Goal: Task Accomplishment & Management: Complete application form

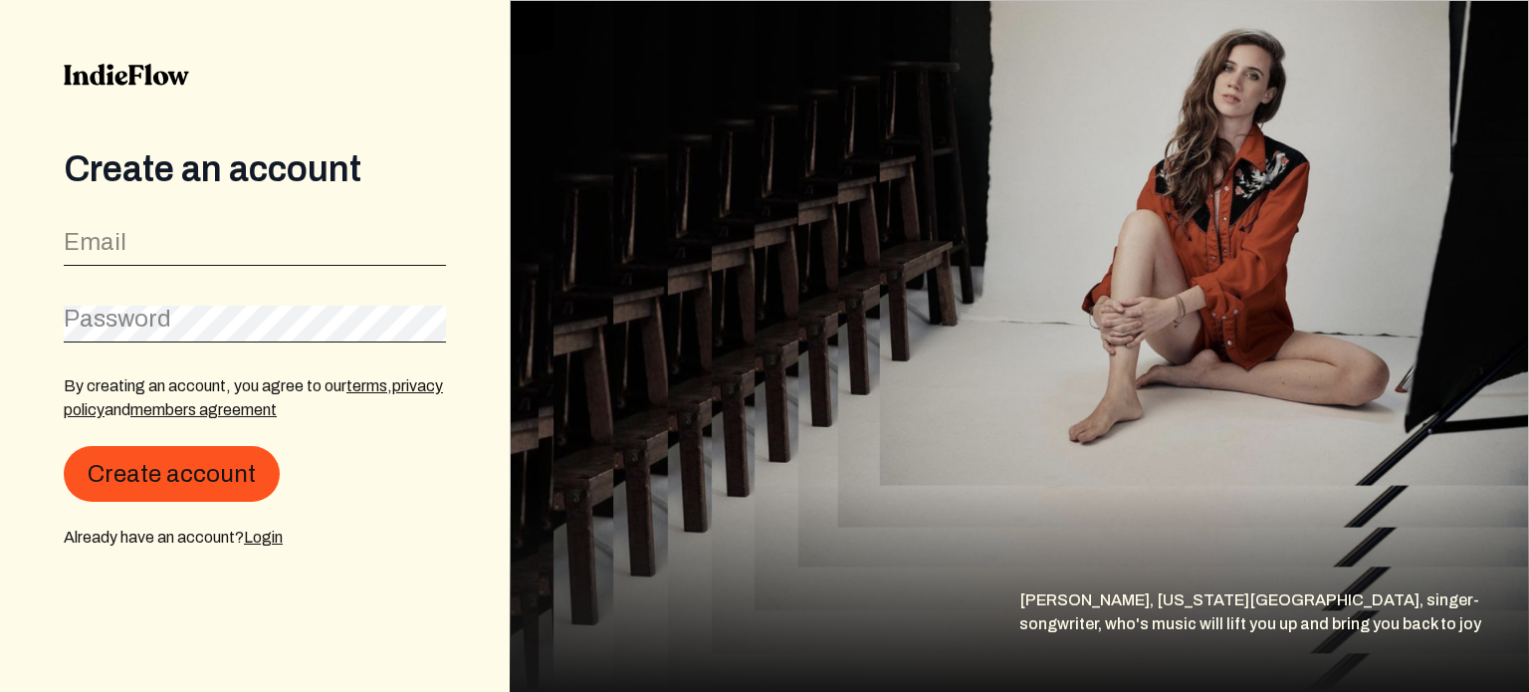
click at [293, 225] on div "Email" at bounding box center [255, 243] width 382 height 45
click at [288, 250] on input "email" at bounding box center [255, 248] width 382 height 38
type input "[EMAIL_ADDRESS][DOMAIN_NAME]"
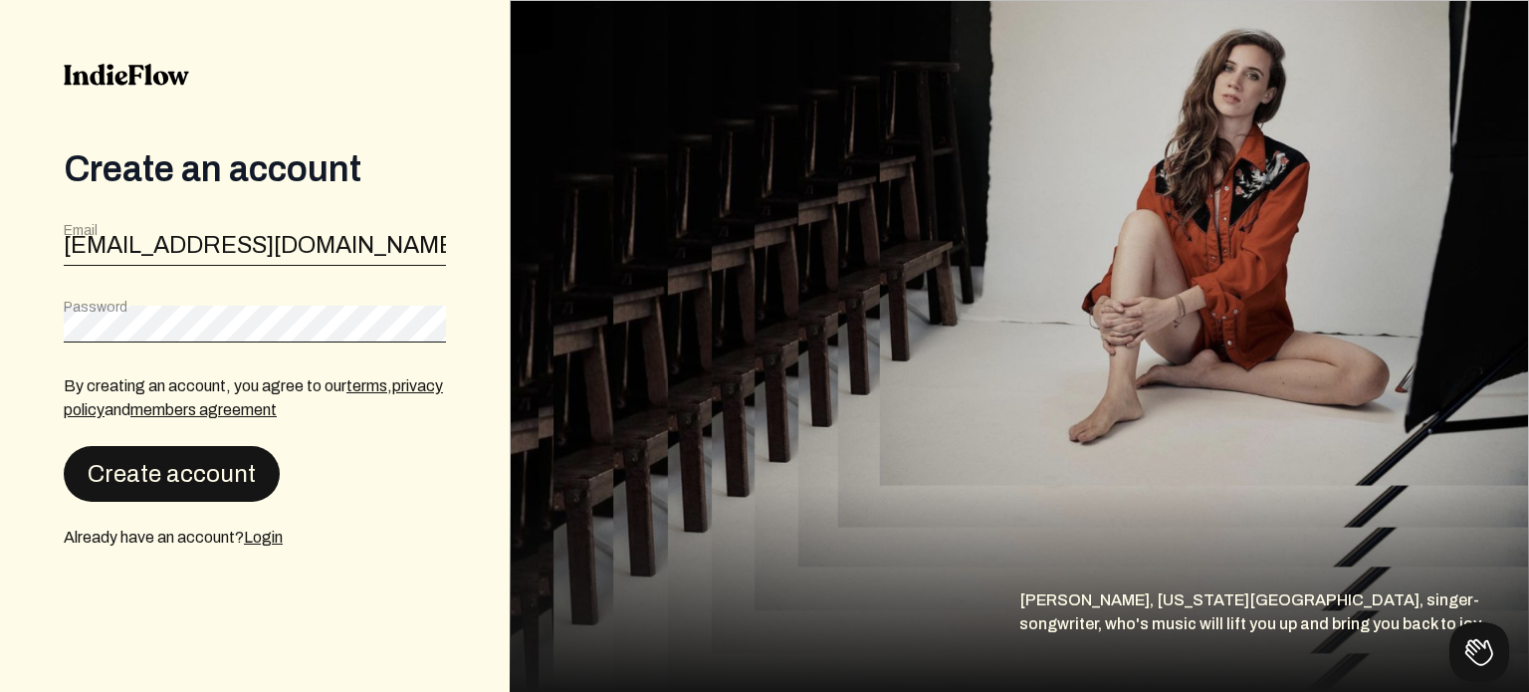
click at [161, 458] on button "Create account" at bounding box center [172, 474] width 216 height 56
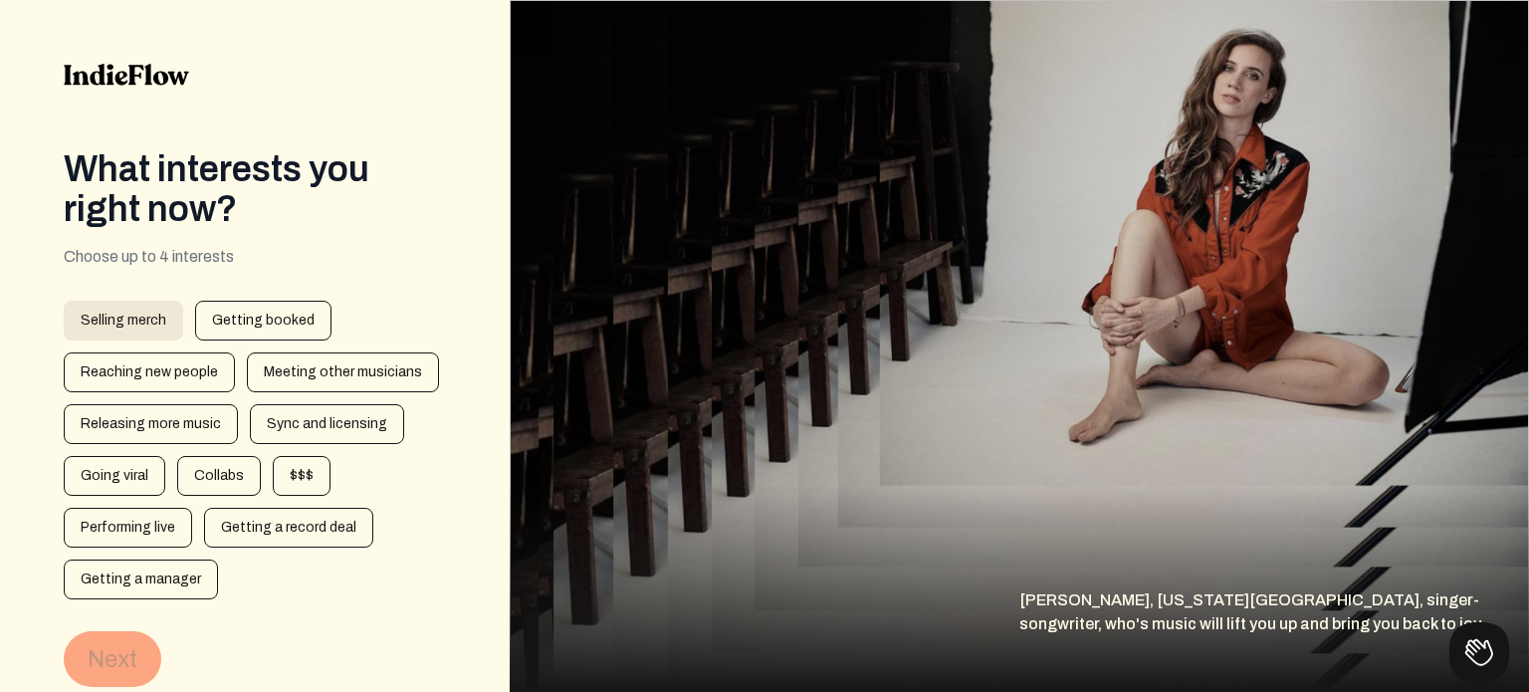
click at [177, 308] on div "Selling merch" at bounding box center [123, 321] width 119 height 40
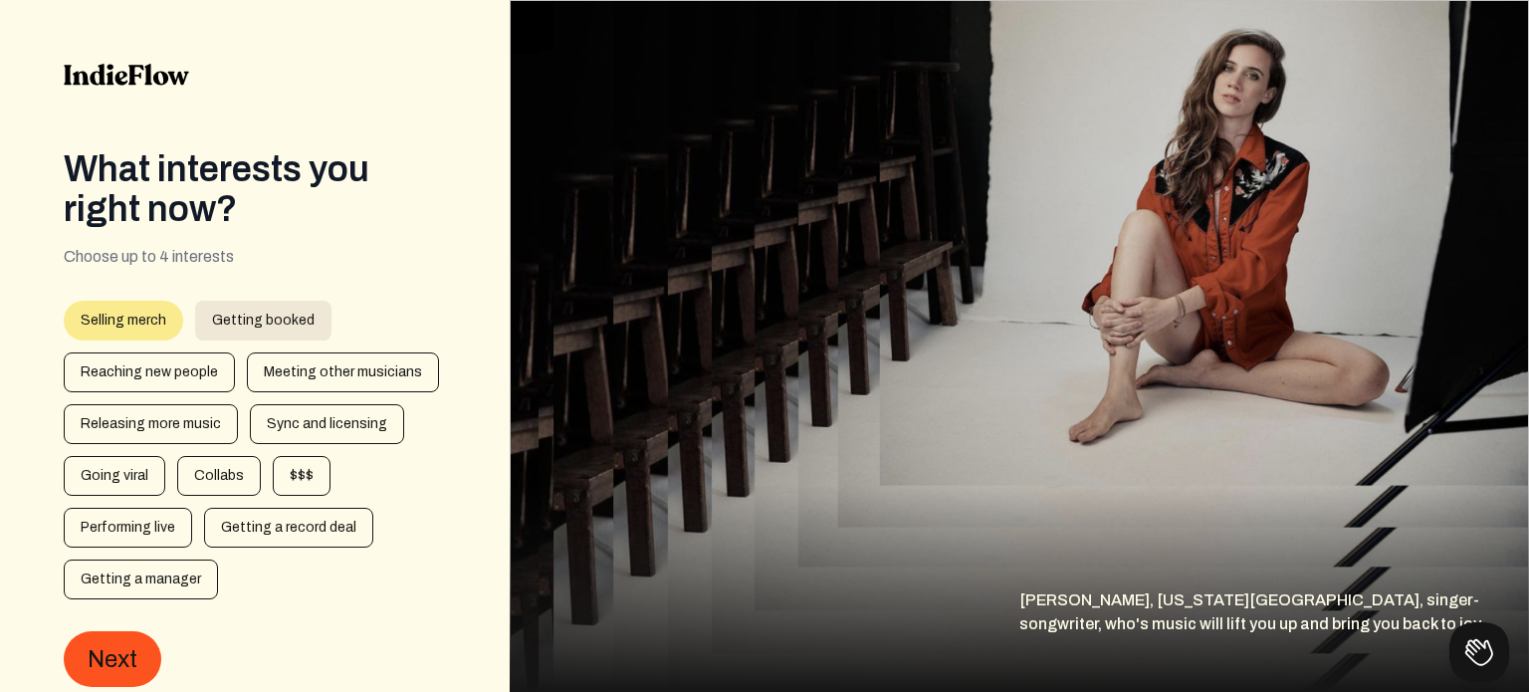
drag, startPoint x: 234, startPoint y: 304, endPoint x: 212, endPoint y: 330, distance: 33.9
click at [233, 307] on div "Getting booked" at bounding box center [263, 321] width 136 height 40
click at [180, 362] on div "Reaching new people" at bounding box center [149, 372] width 171 height 40
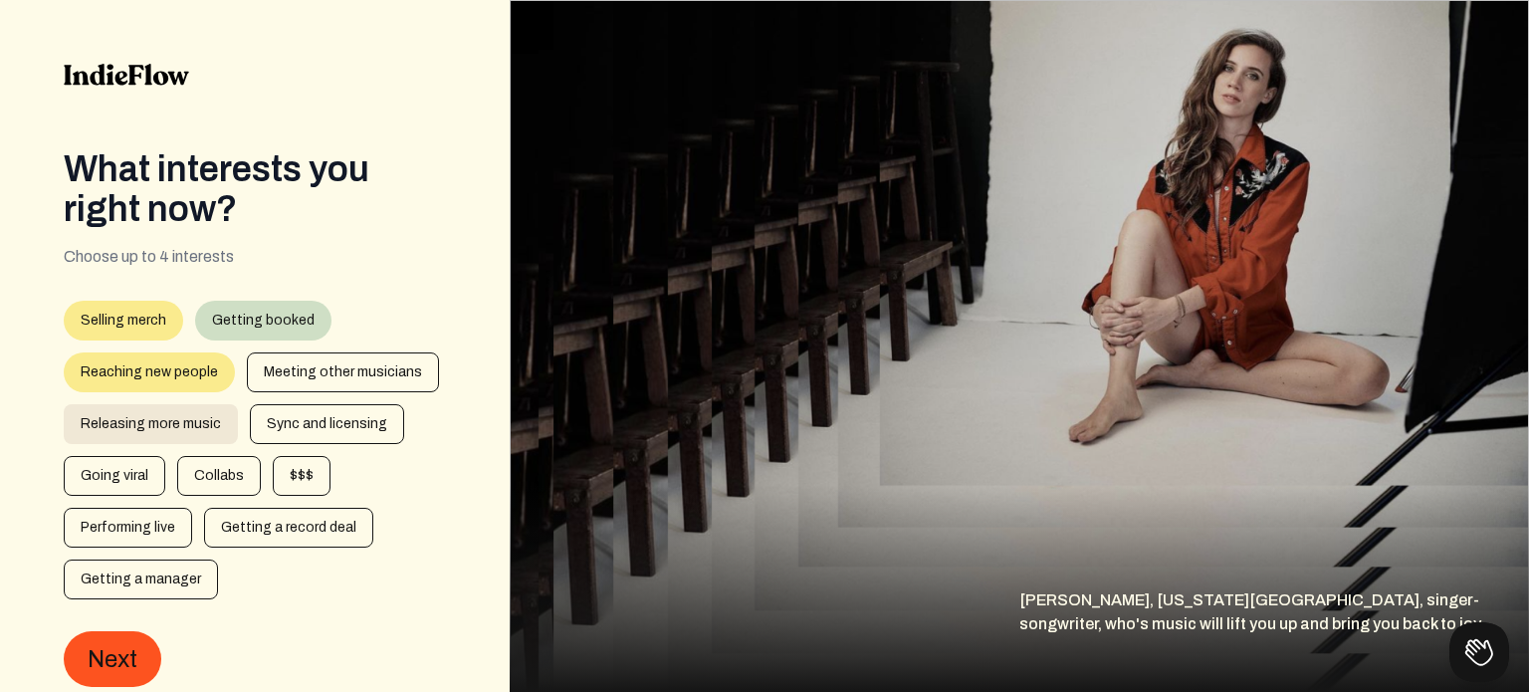
drag, startPoint x: 271, startPoint y: 365, endPoint x: 203, endPoint y: 415, distance: 84.0
click at [270, 365] on div "Meeting other musicians" at bounding box center [343, 372] width 192 height 40
click at [123, 616] on form "1 artistInterests 2 spotifyDropdown 3 Selling merch Getting booked Reaching new…" at bounding box center [255, 494] width 382 height 386
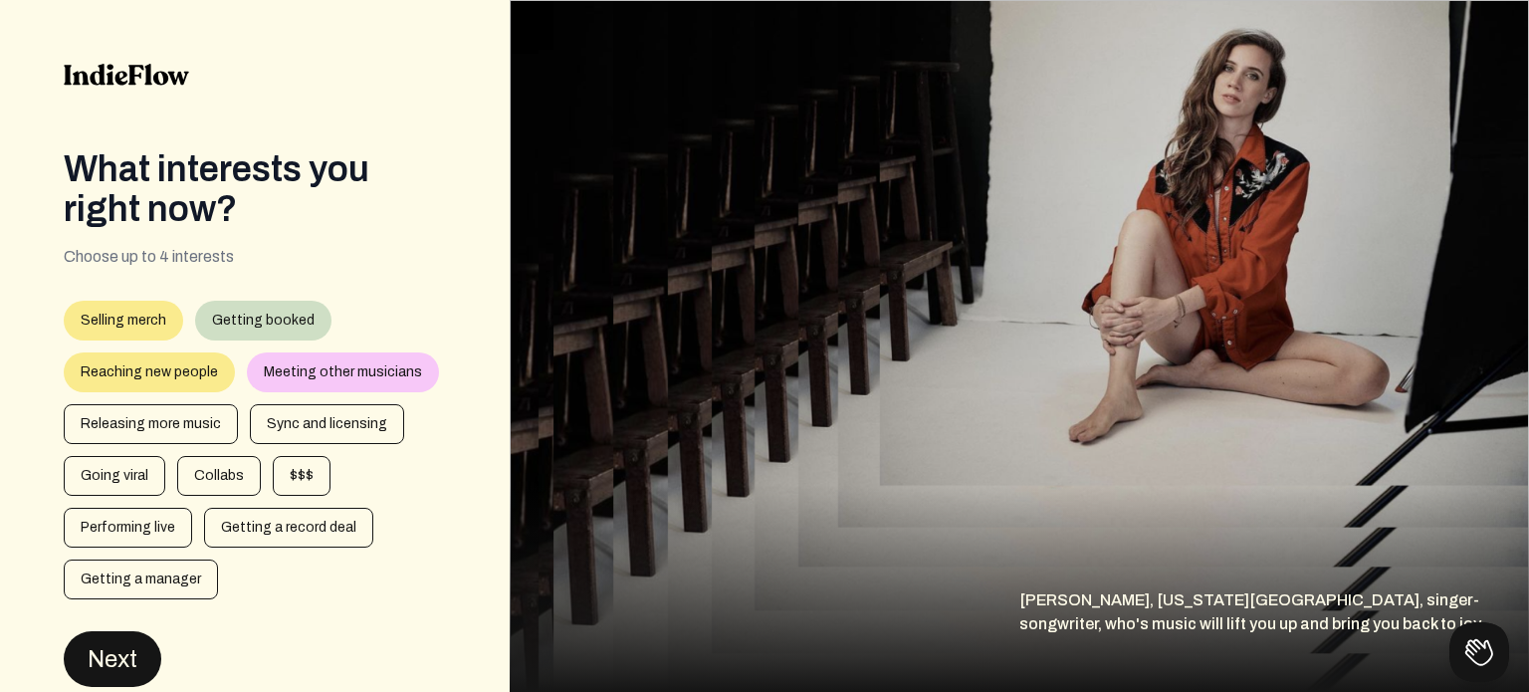
click at [111, 642] on button "Next" at bounding box center [113, 659] width 98 height 56
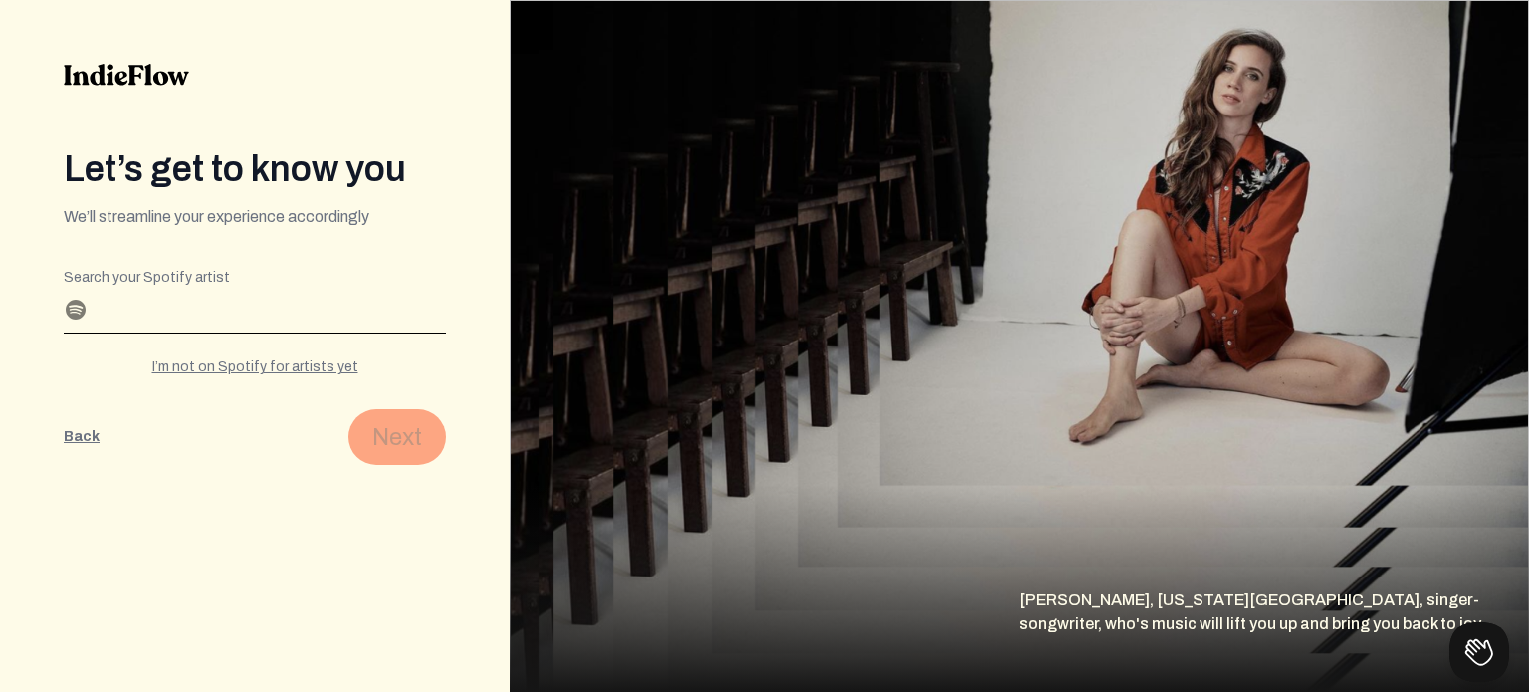
click at [264, 330] on input "Search your Spotify artist" at bounding box center [255, 317] width 382 height 32
click at [269, 374] on div "I’m not on Spotify for artists yet" at bounding box center [255, 367] width 382 height 20
click at [263, 362] on div "I have a Spotify for artists profile" at bounding box center [255, 367] width 382 height 20
click at [263, 362] on div "I’m not on Spotify for artists yet" at bounding box center [255, 367] width 382 height 20
click at [258, 303] on input "Profile name" at bounding box center [255, 317] width 382 height 32
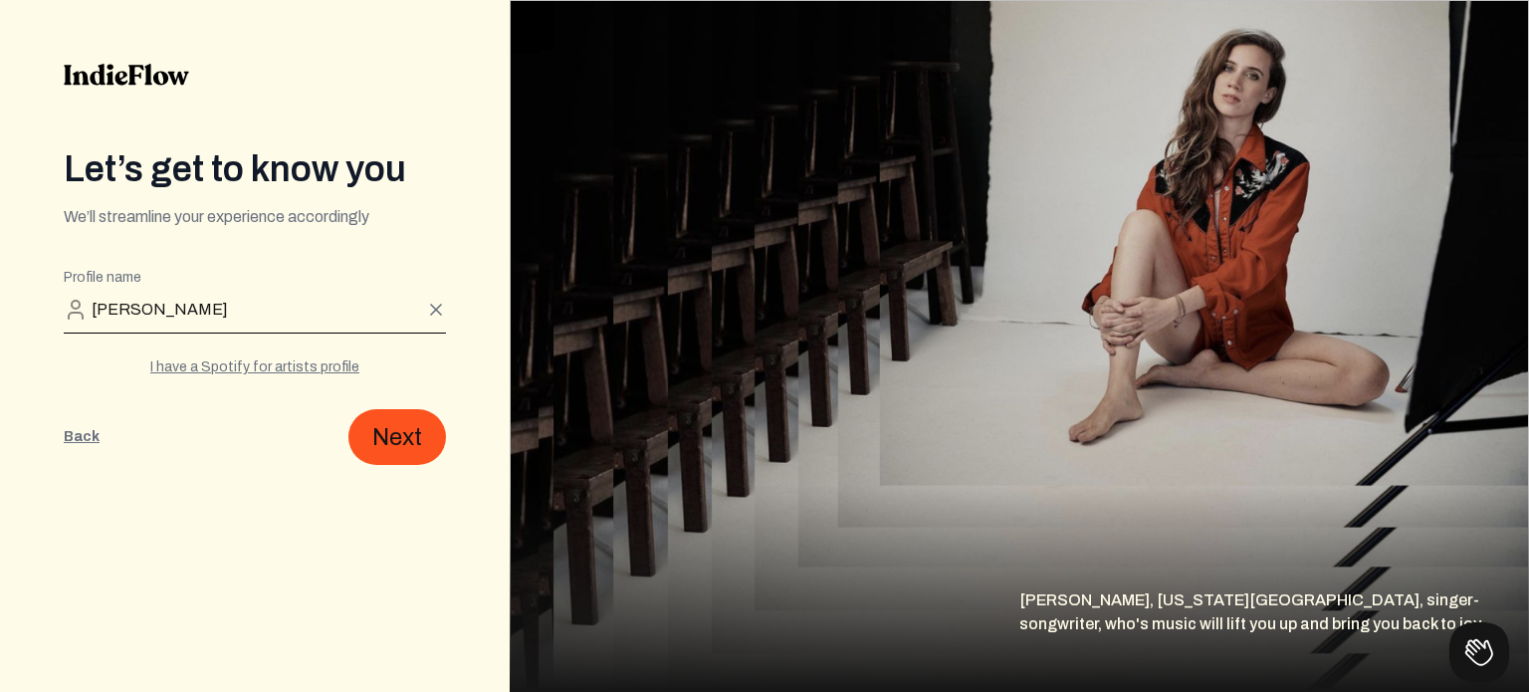
type input "[PERSON_NAME]"
click at [64, 409] on button "Back" at bounding box center [82, 437] width 36 height 56
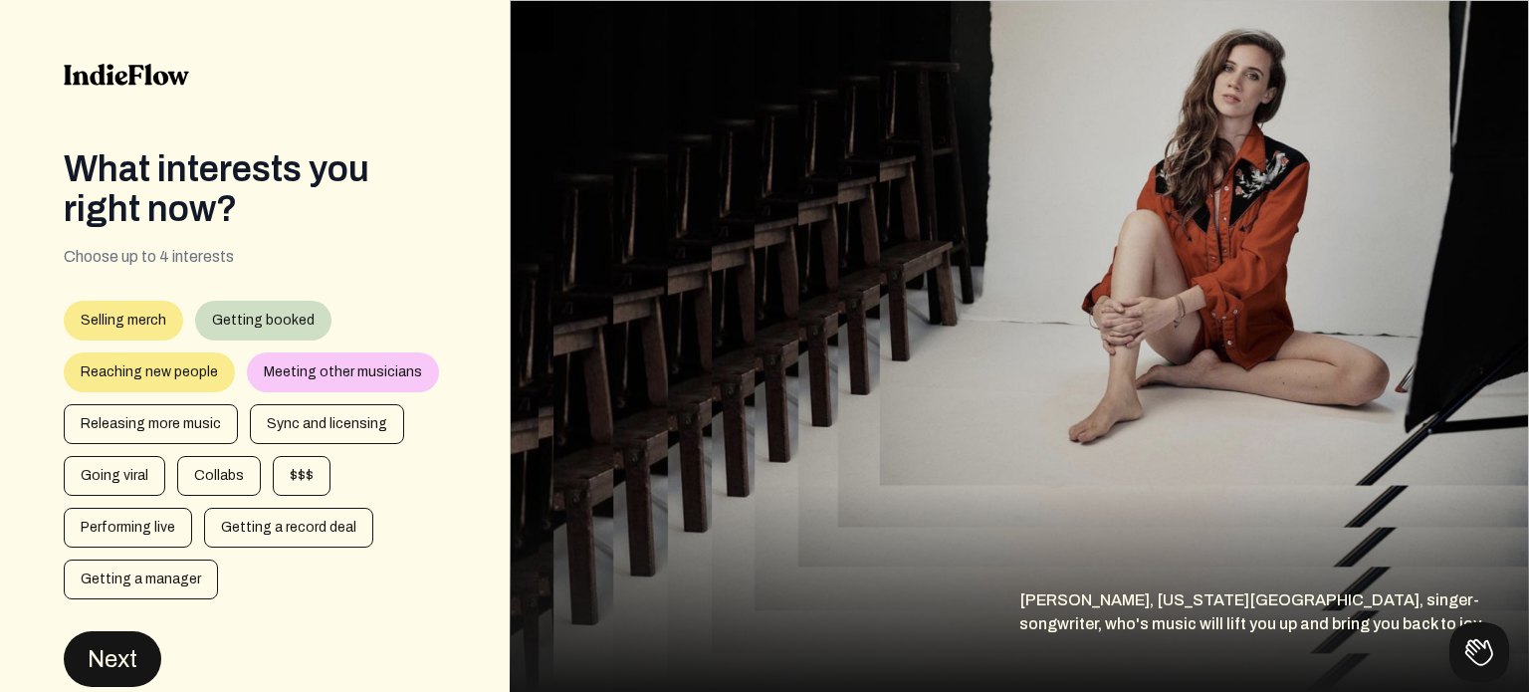
click at [92, 649] on button "Next" at bounding box center [113, 659] width 98 height 56
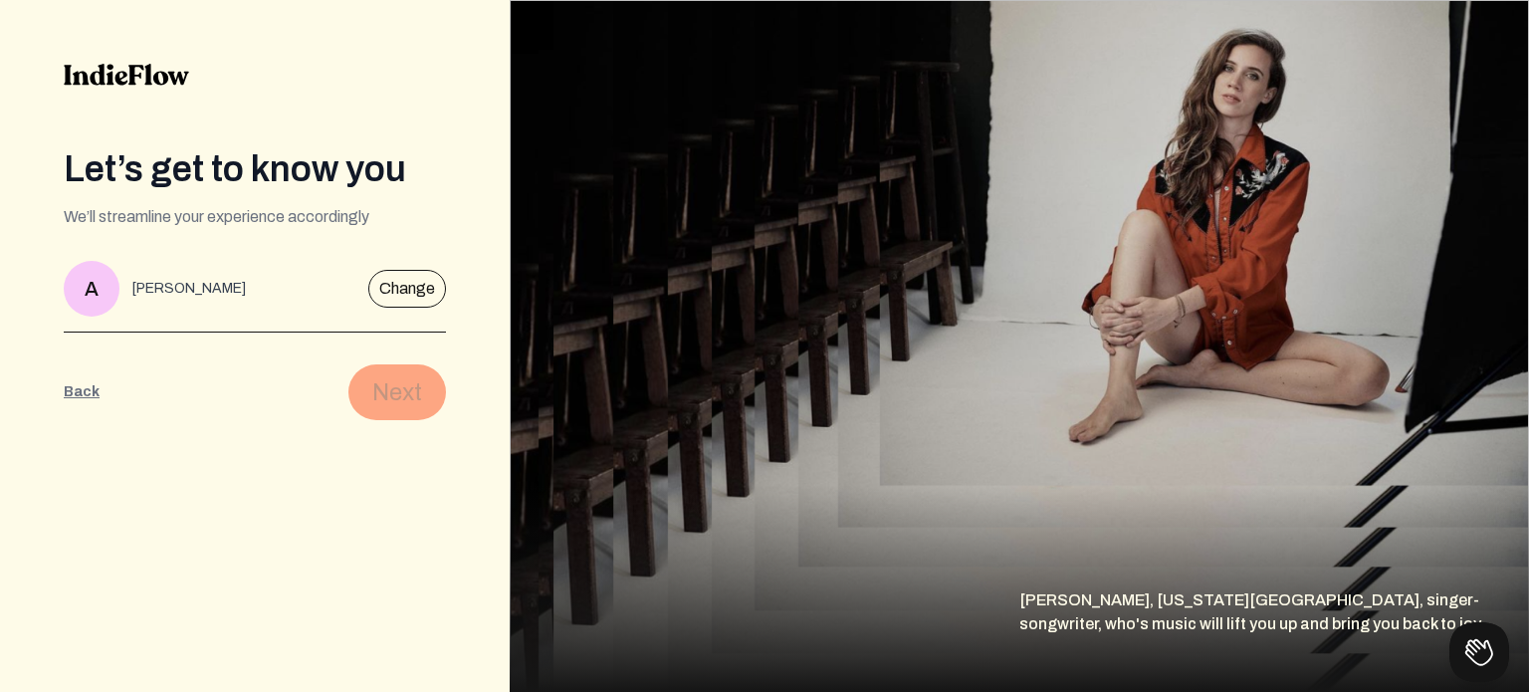
click at [243, 289] on div "A Alex Blackburne Change" at bounding box center [255, 297] width 382 height 72
click at [158, 280] on div "[PERSON_NAME]" at bounding box center [188, 289] width 115 height 20
click at [88, 291] on span "A" at bounding box center [92, 289] width 14 height 28
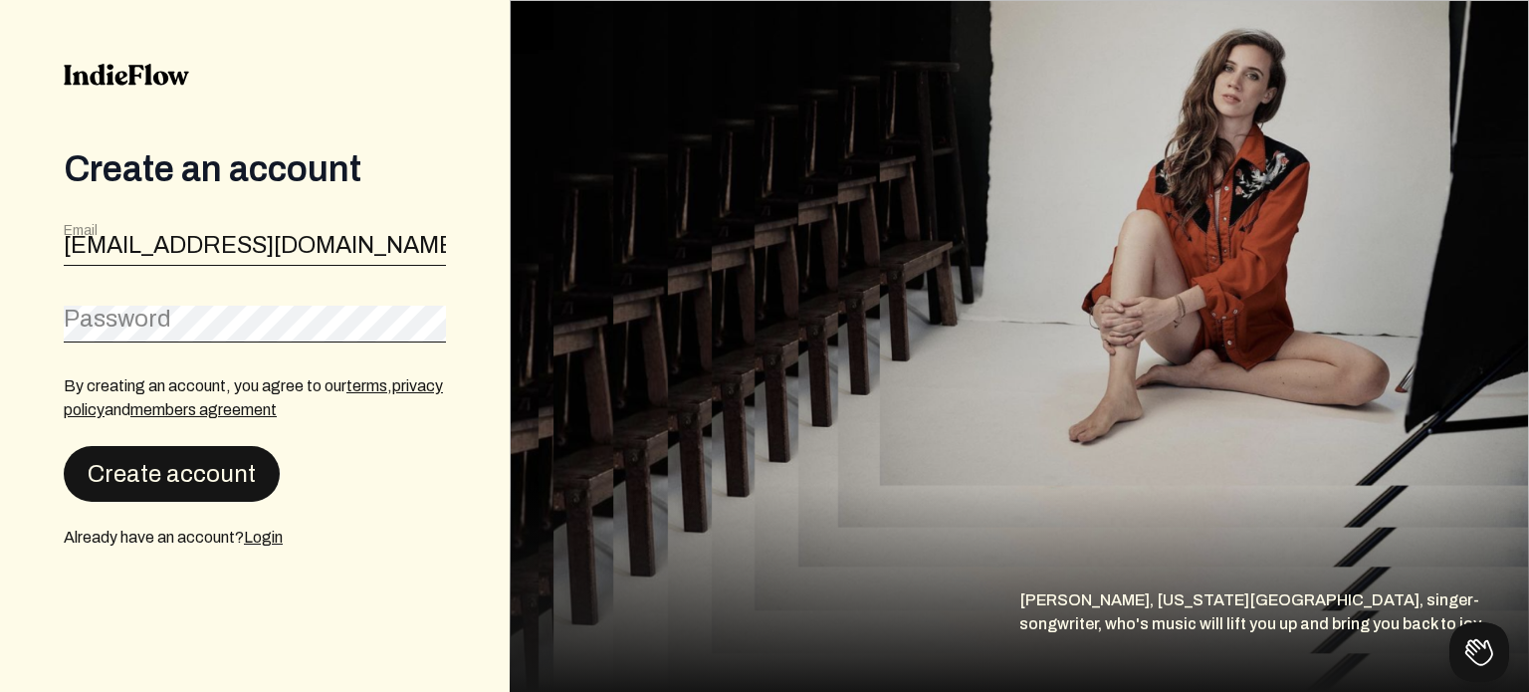
click at [195, 456] on button "Create account" at bounding box center [172, 474] width 216 height 56
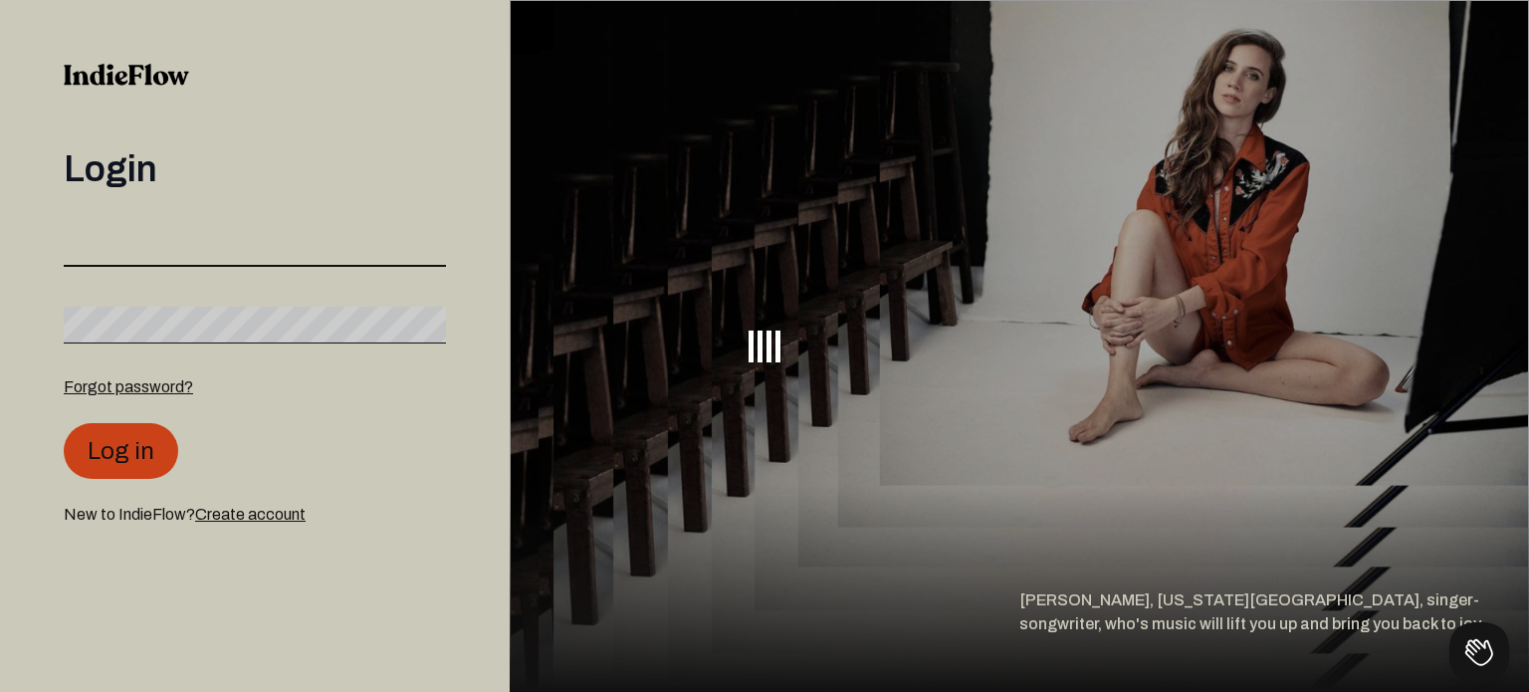
type input "[EMAIL_ADDRESS][DOMAIN_NAME]"
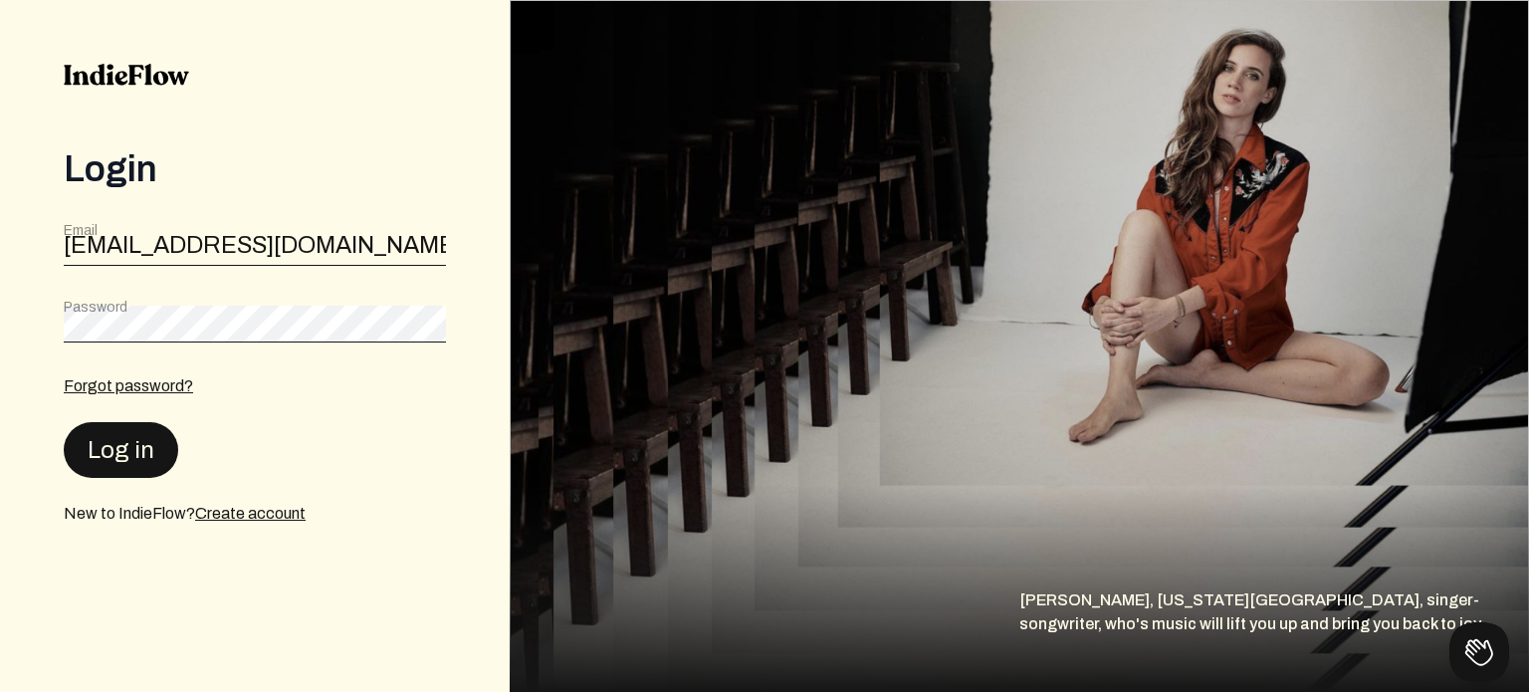
click at [123, 437] on button "Log in" at bounding box center [121, 450] width 115 height 56
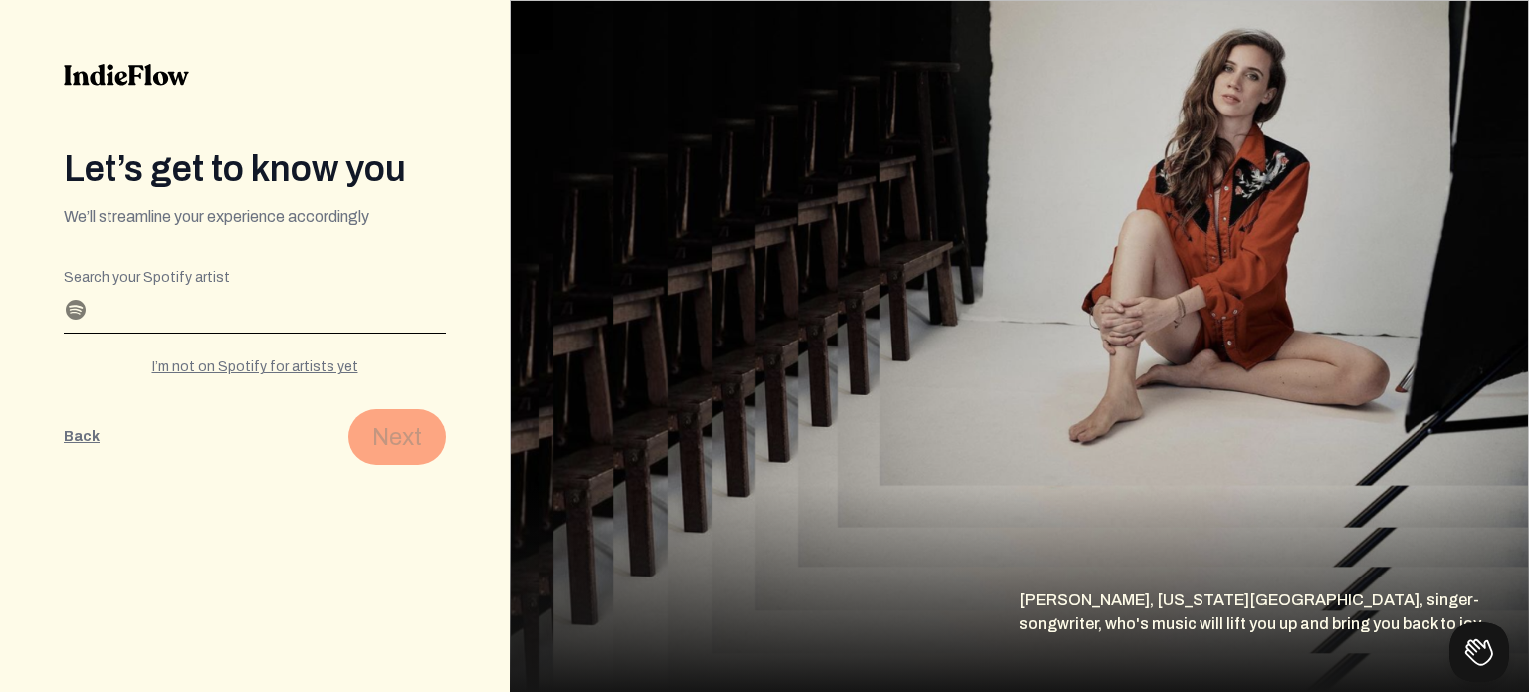
click at [262, 327] on input "Search your Spotify artist" at bounding box center [255, 317] width 382 height 32
type input "[PERSON_NAME]"
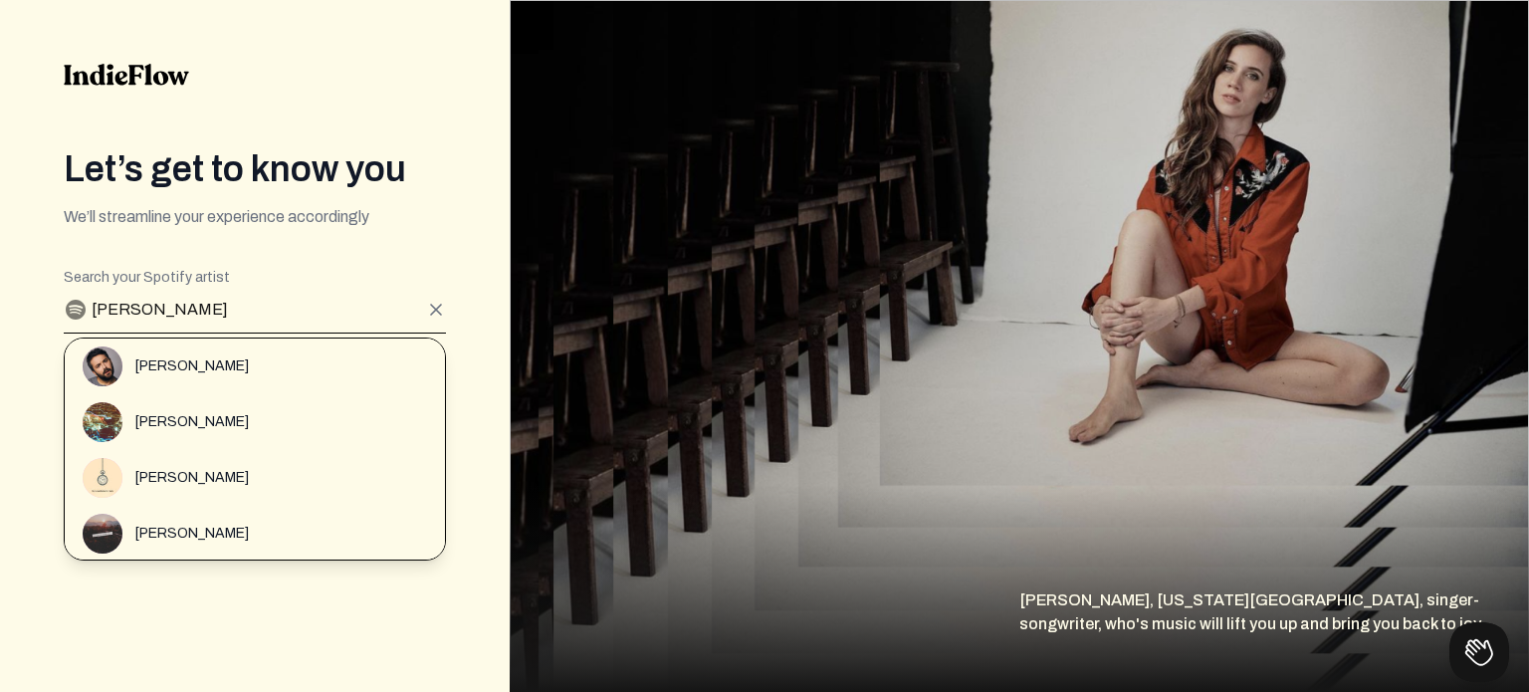
click at [0, 342] on div "Let’s get to know you We’ll streamline your experience accordingly Editable cre…" at bounding box center [255, 346] width 510 height 692
click at [115, 394] on div "[PERSON_NAME]" at bounding box center [255, 422] width 380 height 56
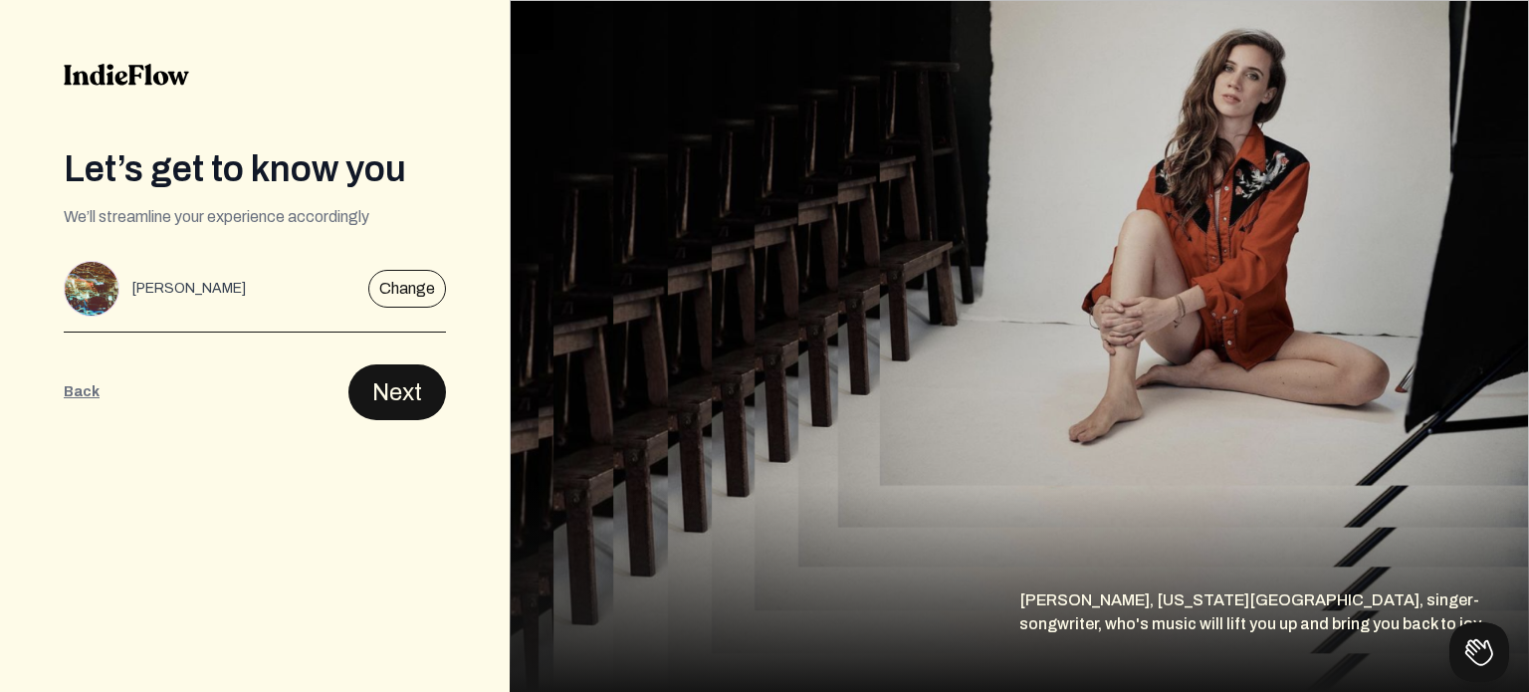
click at [421, 398] on button "Next" at bounding box center [397, 392] width 98 height 56
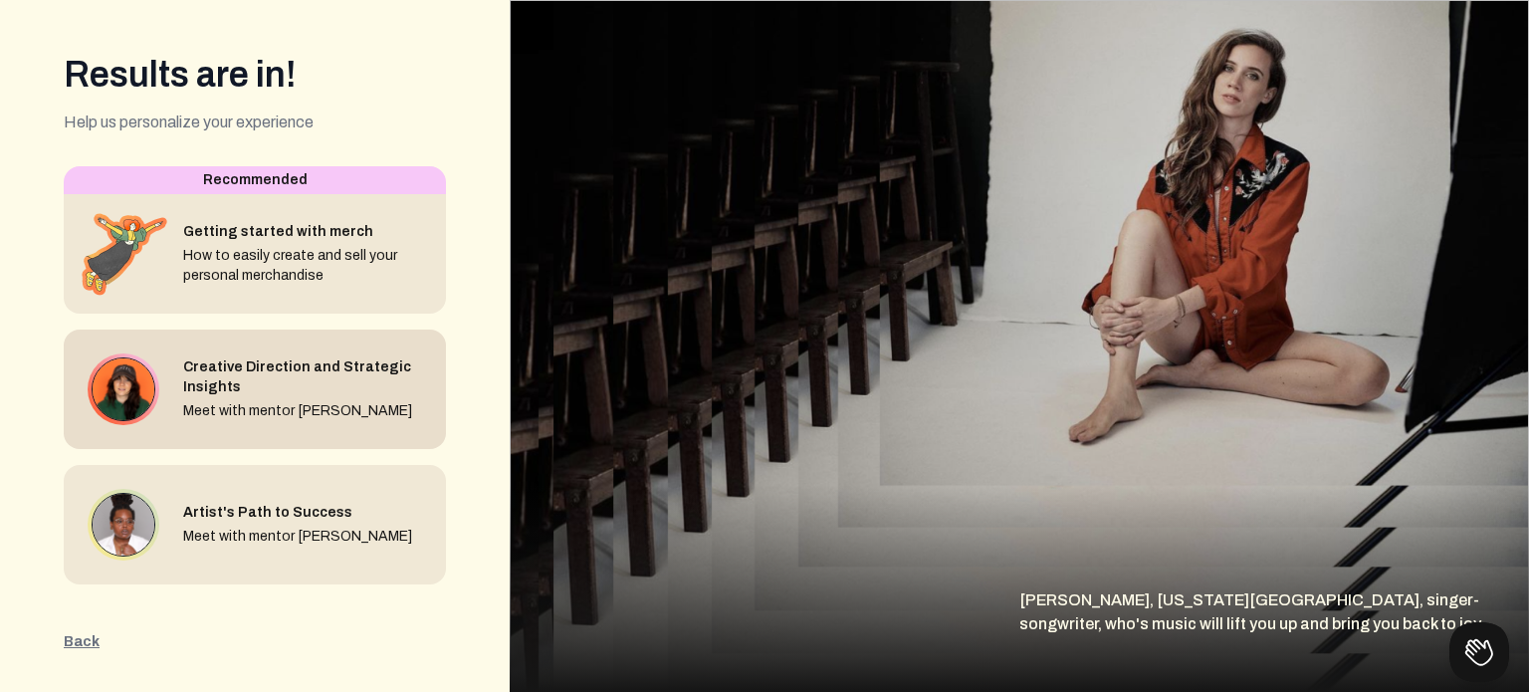
scroll to position [100, 0]
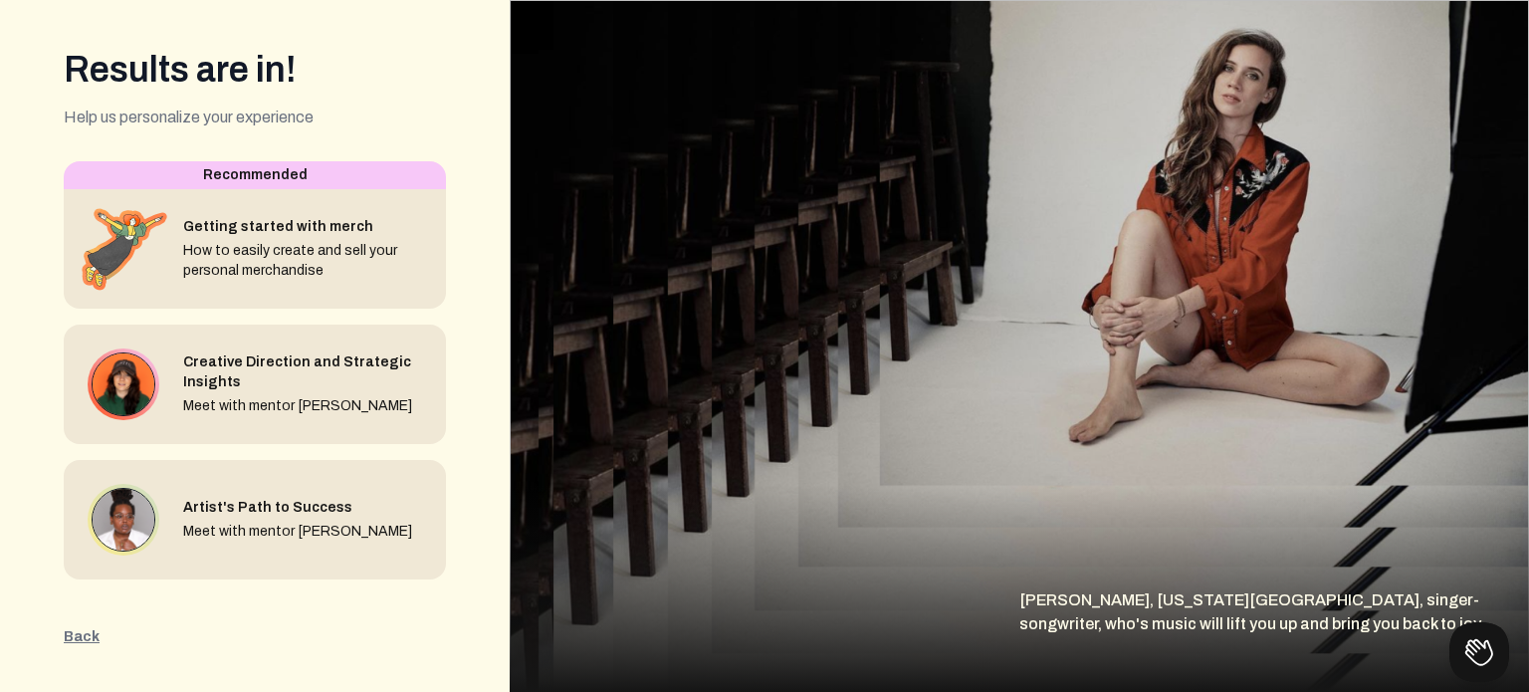
drag, startPoint x: 171, startPoint y: 442, endPoint x: 183, endPoint y: 603, distance: 161.7
click at [184, 605] on form "Editable create artistInterests Editable create spotifyDropdown 3 Recommended G…" at bounding box center [255, 404] width 382 height 486
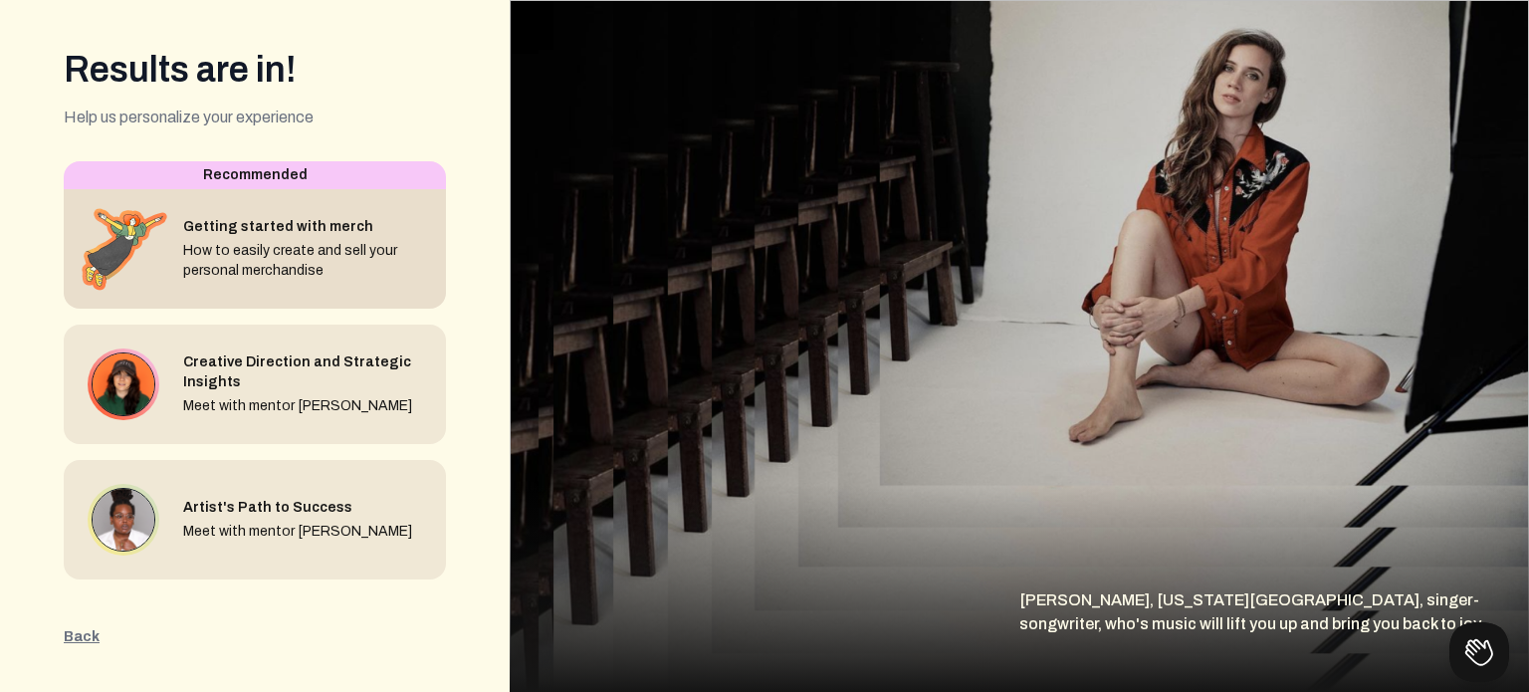
click at [264, 247] on div "How to easily create and sell your personal merchandise" at bounding box center [306, 261] width 247 height 40
